Goal: Information Seeking & Learning: Understand process/instructions

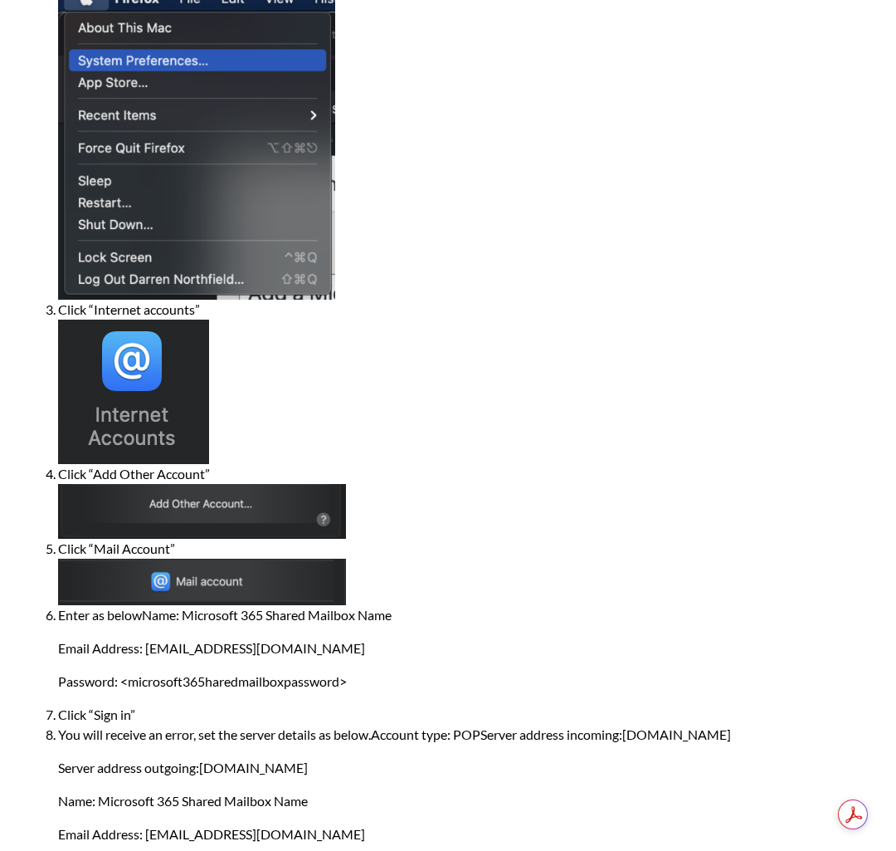
scroll to position [577, 0]
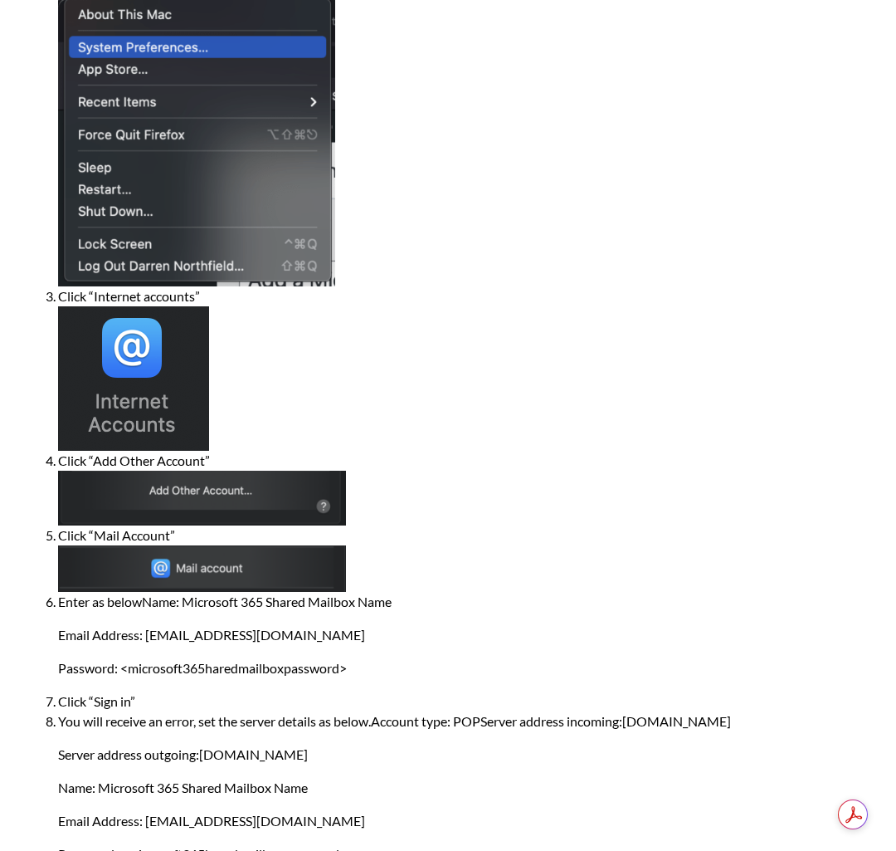
click at [402, 592] on li "Enter as belowName: Microsoft 365 Shared Mailbox Name Email Address: [EMAIL_ADD…" at bounding box center [464, 635] width 813 height 86
drag, startPoint x: 397, startPoint y: 549, endPoint x: 323, endPoint y: 549, distance: 73.9
click at [323, 592] on li "Enter as belowName: Microsoft 365 Shared Mailbox Name Email Address: [EMAIL_ADD…" at bounding box center [464, 635] width 813 height 86
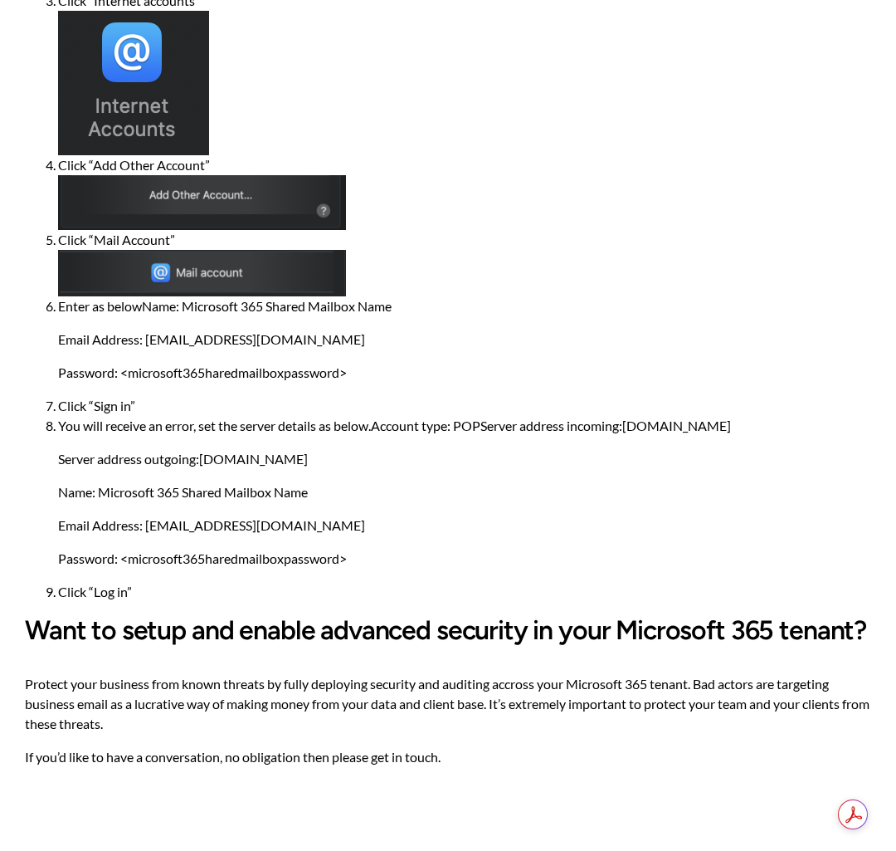
scroll to position [870, 0]
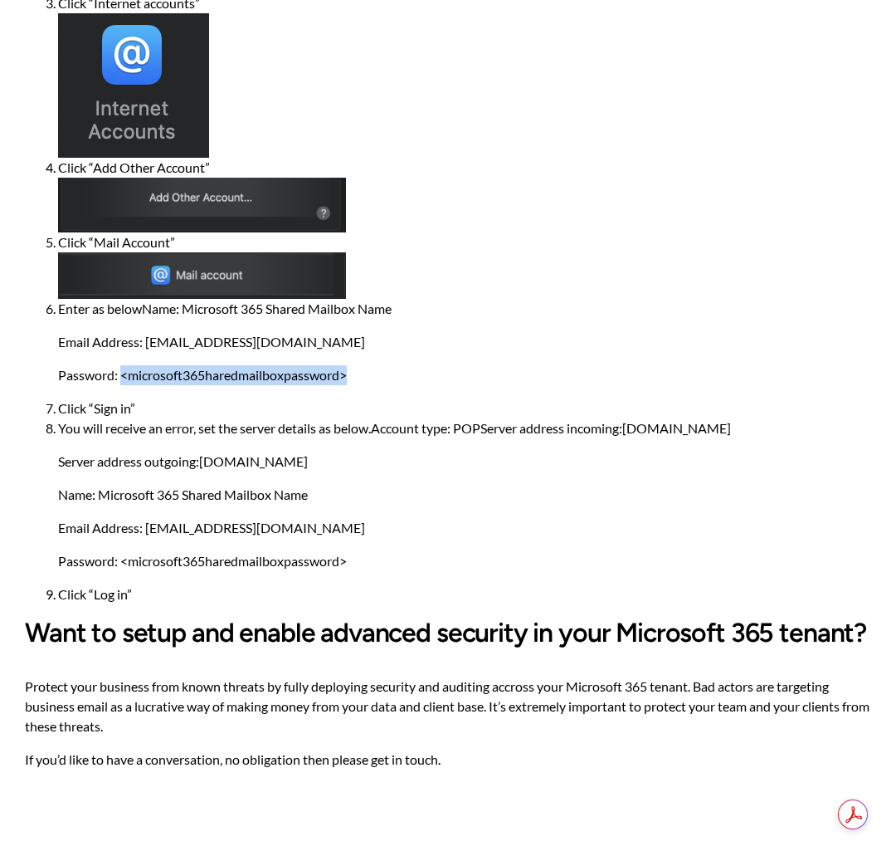
drag, startPoint x: 360, startPoint y: 323, endPoint x: 122, endPoint y: 329, distance: 238.3
click at [122, 365] on p "Password: <microsoft365haredmailboxpassword>" at bounding box center [464, 375] width 813 height 20
copy p "<microsoft365haredmailboxpassword>"
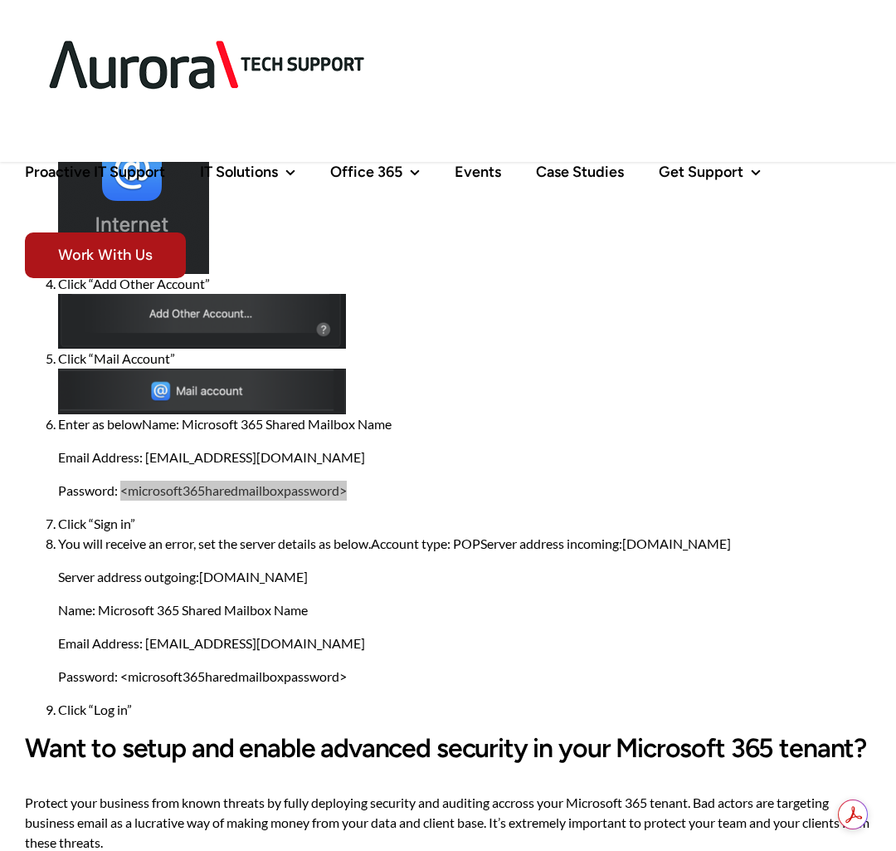
scroll to position [700, 0]
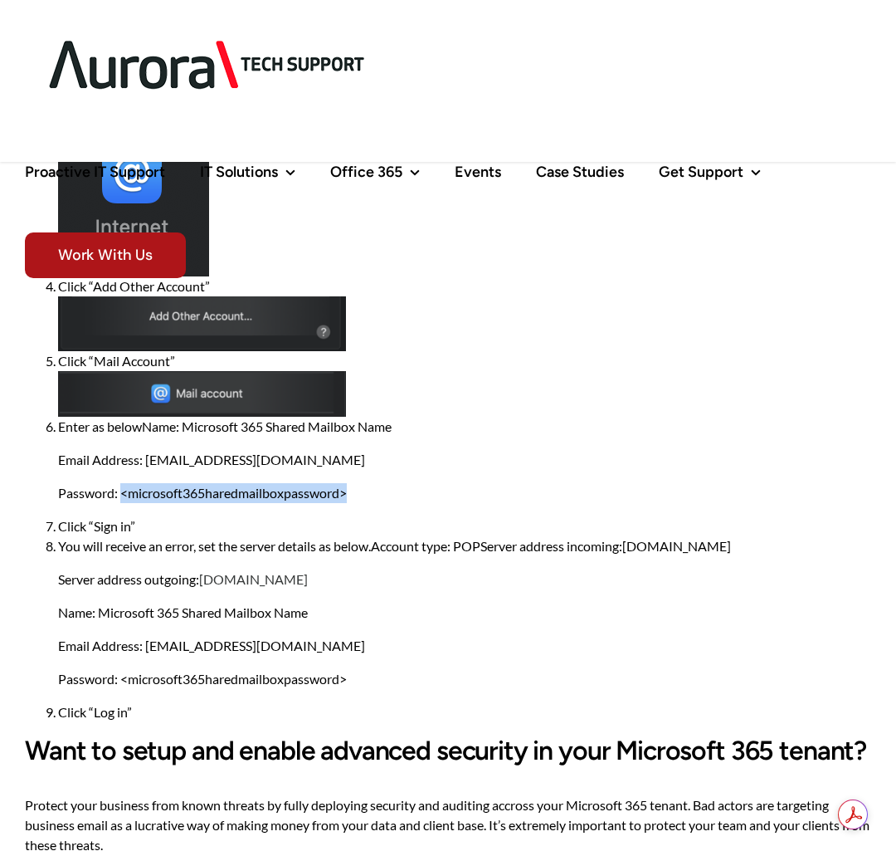
drag, startPoint x: 359, startPoint y: 583, endPoint x: 206, endPoint y: 585, distance: 152.7
click at [206, 585] on p "Server address outgoing: [DOMAIN_NAME]" at bounding box center [464, 579] width 813 height 20
copy link "[DOMAIN_NAME]"
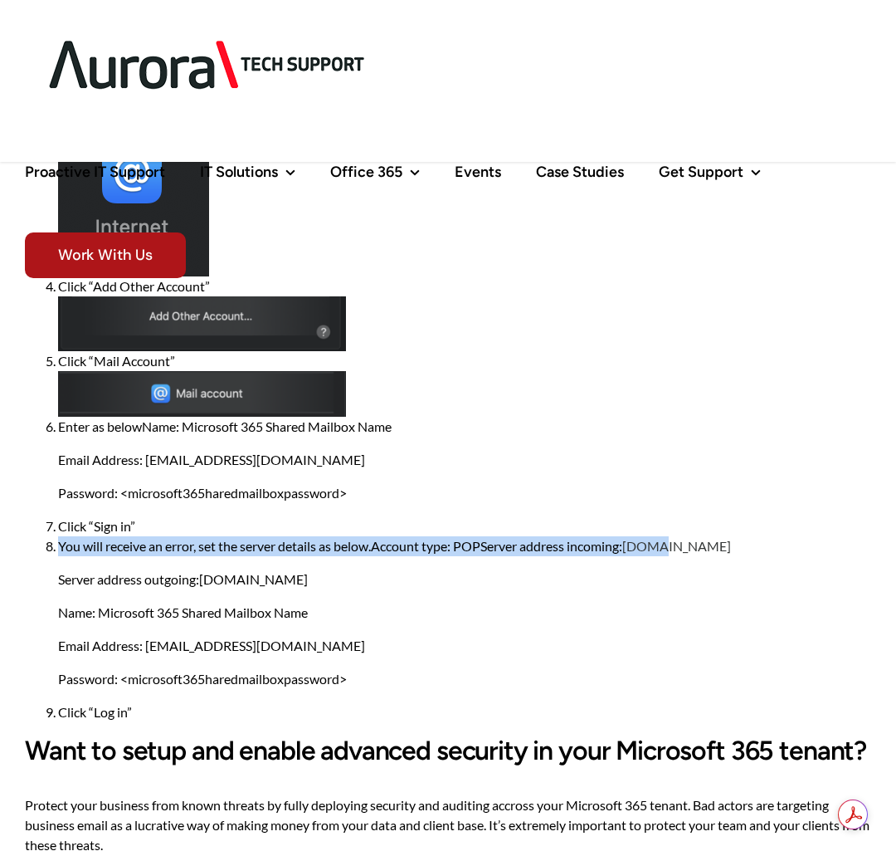
drag, startPoint x: 783, startPoint y: 543, endPoint x: 664, endPoint y: 545, distance: 118.7
click at [664, 545] on li "You will receive an error, set the server details as below.Account type: POPSer…" at bounding box center [464, 612] width 813 height 153
click at [633, 549] on li "You will receive an error, set the server details as below.Account type: POPSer…" at bounding box center [464, 612] width 813 height 153
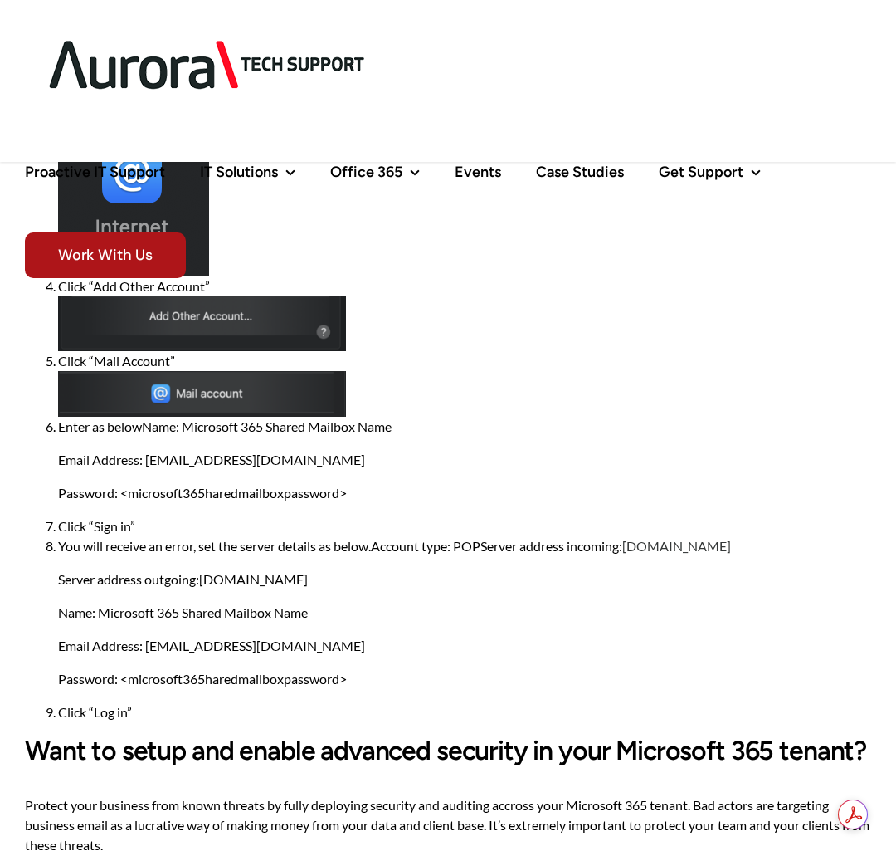
drag, startPoint x: 634, startPoint y: 549, endPoint x: 764, endPoint y: 544, distance: 130.4
click at [764, 544] on li "You will receive an error, set the server details as below.Account type: POPSer…" at bounding box center [464, 612] width 813 height 153
copy link "[DOMAIN_NAME]"
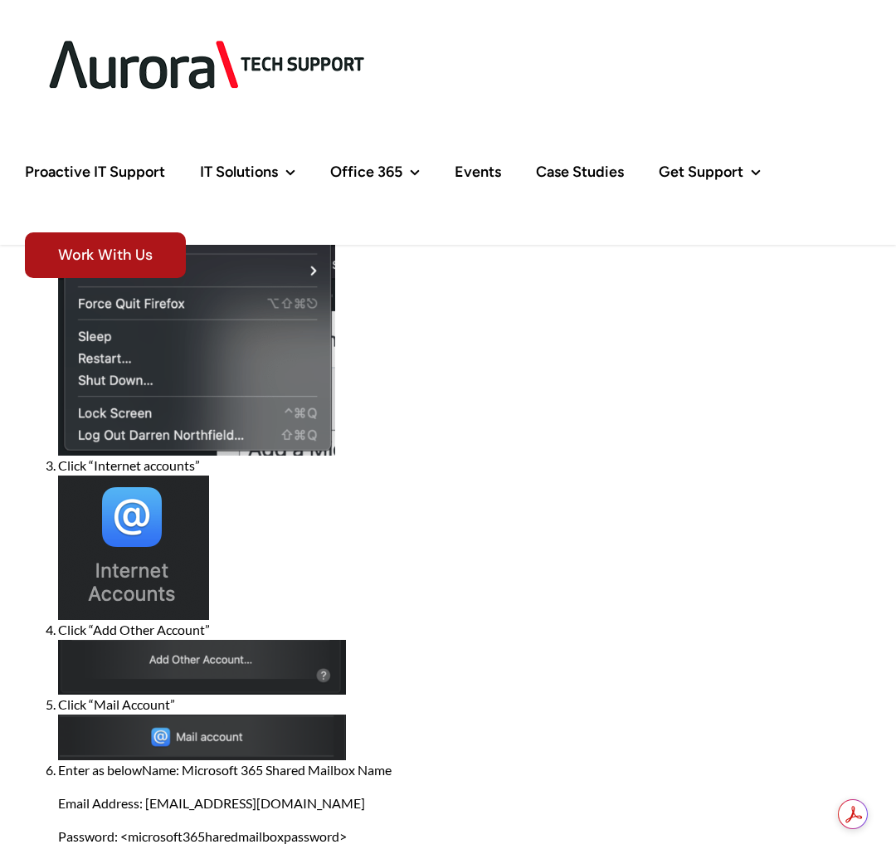
scroll to position [0, 0]
